Goal: Information Seeking & Learning: Learn about a topic

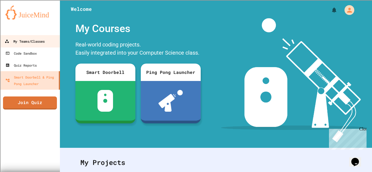
click at [37, 46] on link "My Teams/Classes" at bounding box center [30, 41] width 62 height 12
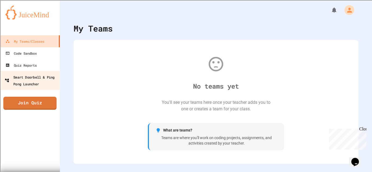
click at [32, 76] on div "Smart Doorbell & Ping Pong Launcher" at bounding box center [32, 80] width 54 height 13
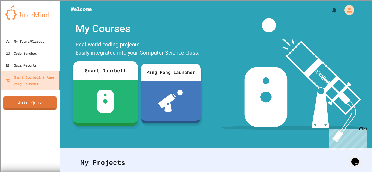
scroll to position [76, 0]
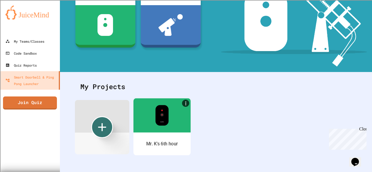
click at [167, 129] on div at bounding box center [161, 115] width 57 height 34
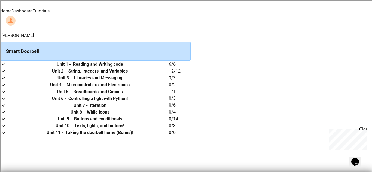
click at [129, 88] on h6 "Microcontrollers and Electronics" at bounding box center [97, 85] width 63 height 7
click at [7, 88] on icon "expand row" at bounding box center [3, 85] width 7 height 7
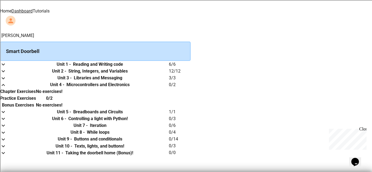
click at [50, 10] on link "Tutorials" at bounding box center [41, 10] width 17 height 5
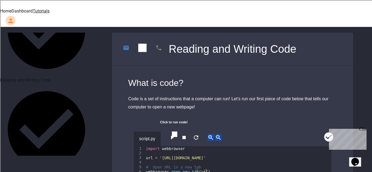
scroll to position [150, 0]
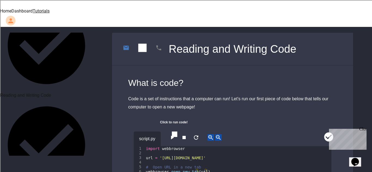
scroll to position [182, 0]
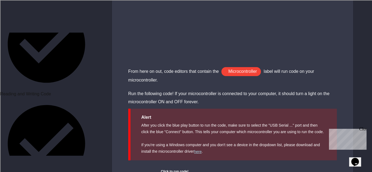
scroll to position [1186, 0]
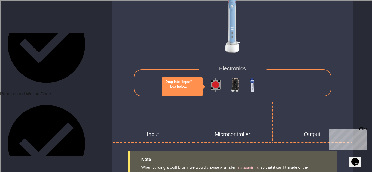
scroll to position [1217, 0]
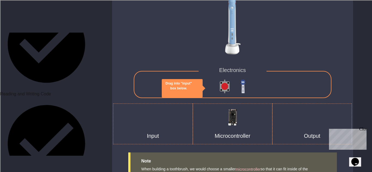
click at [244, 88] on div "Electronics" at bounding box center [233, 84] width 198 height 27
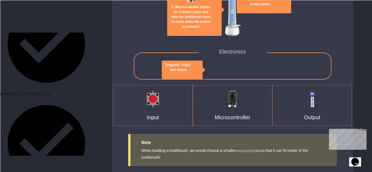
scroll to position [1257, 0]
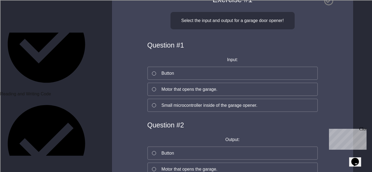
scroll to position [80, 0]
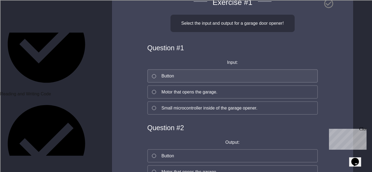
click at [192, 73] on button "Button" at bounding box center [232, 75] width 170 height 13
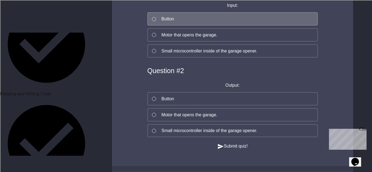
scroll to position [137, 0]
click at [200, 112] on div "Motor that opens the garage." at bounding box center [189, 115] width 56 height 7
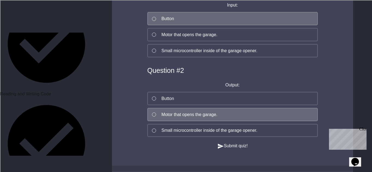
click at [235, 146] on button "Submit quiz!" at bounding box center [232, 146] width 30 height 7
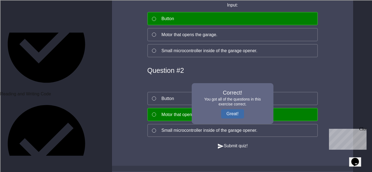
click at [241, 109] on button "Great!" at bounding box center [232, 113] width 23 height 9
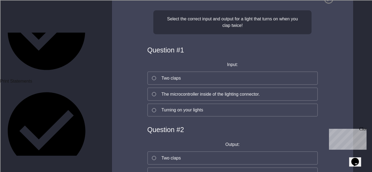
scroll to position [322, 0]
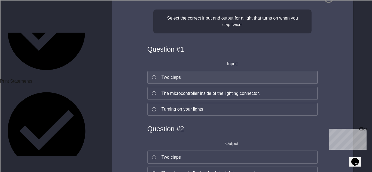
click at [178, 81] on div "Two claps" at bounding box center [170, 77] width 19 height 7
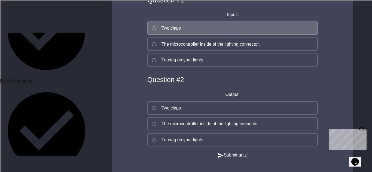
scroll to position [379, 0]
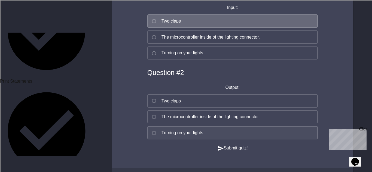
click at [199, 136] on button "Turning on your lights" at bounding box center [232, 132] width 170 height 13
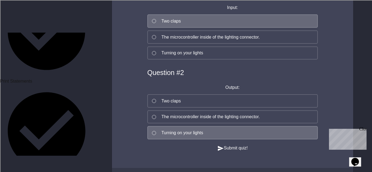
click at [238, 152] on button "Submit quiz!" at bounding box center [232, 148] width 30 height 7
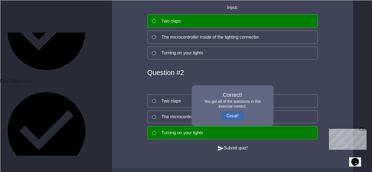
click at [236, 121] on button "Great!" at bounding box center [232, 116] width 23 height 9
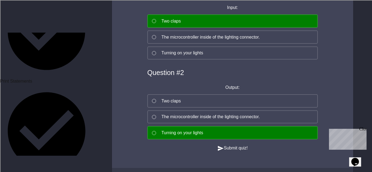
scroll to position [427, 0]
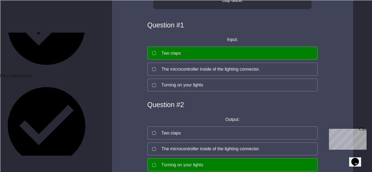
scroll to position [300, 0]
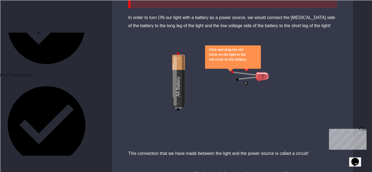
scroll to position [724, 0]
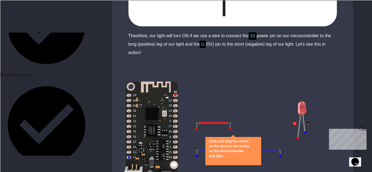
scroll to position [443, 0]
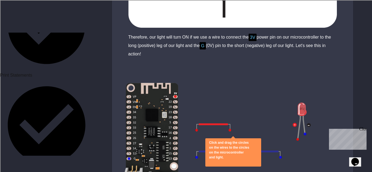
drag, startPoint x: 225, startPoint y: 115, endPoint x: 237, endPoint y: 117, distance: 12.0
click at [237, 117] on div "Click and drag the circles on the wires to the circles on the microcontroller a…" at bounding box center [232, 150] width 241 height 163
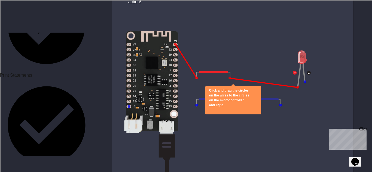
scroll to position [491, 0]
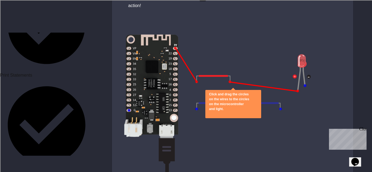
click at [209, 114] on icon "close" at bounding box center [209, 114] width 0 height 0
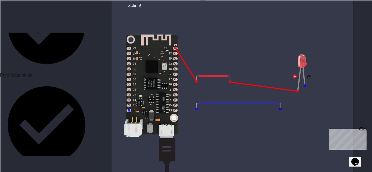
click at [197, 102] on div at bounding box center [232, 102] width 241 height 163
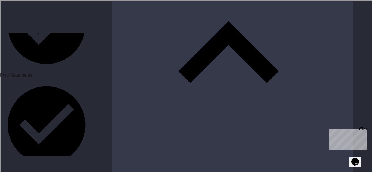
scroll to position [1122, 0]
drag, startPoint x: 250, startPoint y: 76, endPoint x: 216, endPoint y: 79, distance: 33.6
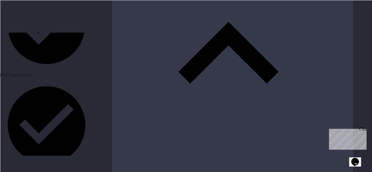
drag, startPoint x: 281, startPoint y: 75, endPoint x: 223, endPoint y: 54, distance: 61.3
drag, startPoint x: 198, startPoint y: 47, endPoint x: 203, endPoint y: 58, distance: 12.2
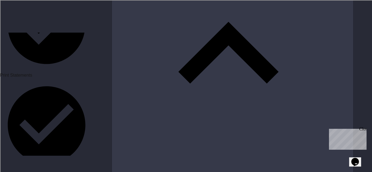
drag, startPoint x: 210, startPoint y: 48, endPoint x: 209, endPoint y: 73, distance: 25.1
drag, startPoint x: 233, startPoint y: 59, endPoint x: 220, endPoint y: 61, distance: 13.5
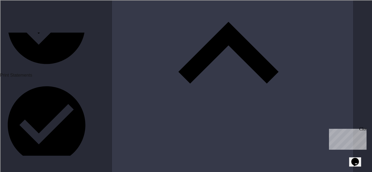
drag, startPoint x: 245, startPoint y: 104, endPoint x: 218, endPoint y: 81, distance: 35.6
drag, startPoint x: 209, startPoint y: 48, endPoint x: 203, endPoint y: 56, distance: 10.1
drag, startPoint x: 215, startPoint y: 48, endPoint x: 208, endPoint y: 82, distance: 34.5
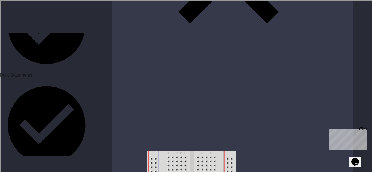
scroll to position [1185, 0]
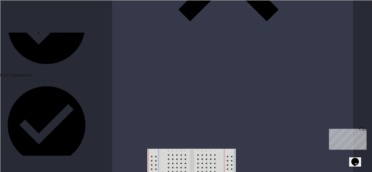
drag, startPoint x: 245, startPoint y: 43, endPoint x: 208, endPoint y: 40, distance: 37.9
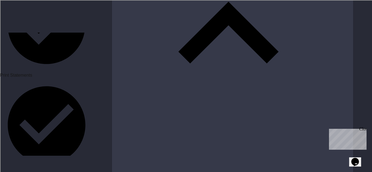
scroll to position [1143, 0]
drag, startPoint x: 236, startPoint y: 36, endPoint x: 194, endPoint y: 43, distance: 42.5
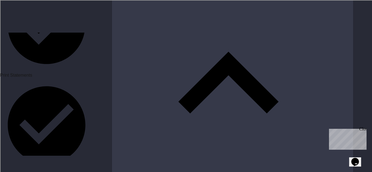
scroll to position [1093, 0]
drag, startPoint x: 196, startPoint y: 76, endPoint x: 162, endPoint y: 79, distance: 34.5
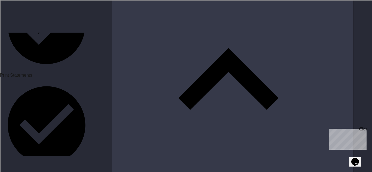
scroll to position [1097, 0]
drag, startPoint x: 246, startPoint y: 131, endPoint x: 208, endPoint y: 107, distance: 44.8
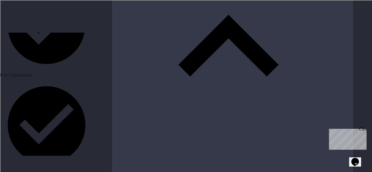
scroll to position [1129, 0]
click at [362, 128] on div "Close" at bounding box center [362, 130] width 7 height 7
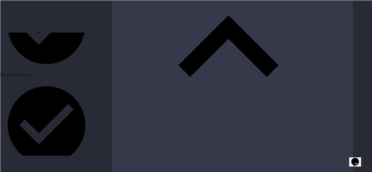
drag, startPoint x: 214, startPoint y: 72, endPoint x: 183, endPoint y: 88, distance: 35.3
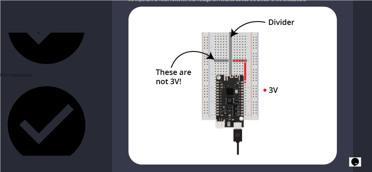
scroll to position [1585, 0]
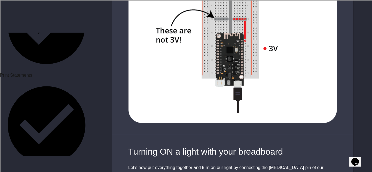
drag, startPoint x: 336, startPoint y: 80, endPoint x: 257, endPoint y: 119, distance: 88.2
drag, startPoint x: 216, startPoint y: 108, endPoint x: 206, endPoint y: 85, distance: 25.2
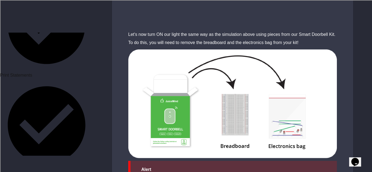
scroll to position [2120, 0]
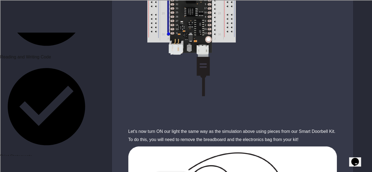
scroll to position [210, 0]
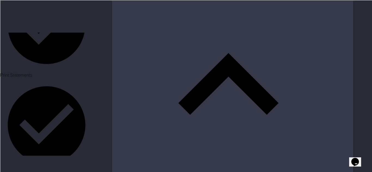
scroll to position [643, 0]
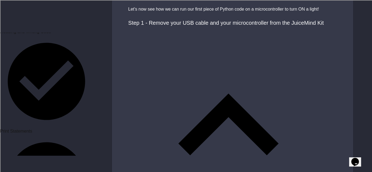
scroll to position [243, 0]
